Goal: Information Seeking & Learning: Stay updated

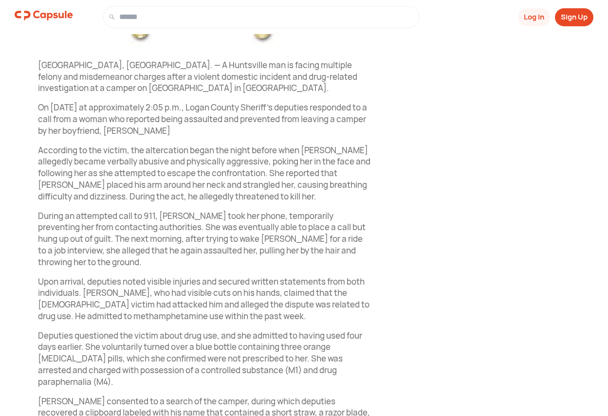
scroll to position [349, 0]
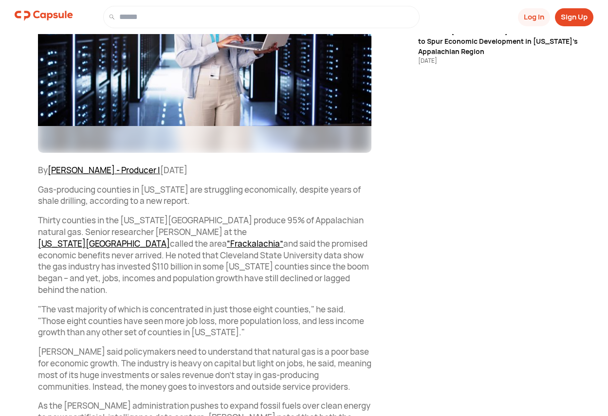
scroll to position [292, 0]
